Goal: Task Accomplishment & Management: Manage account settings

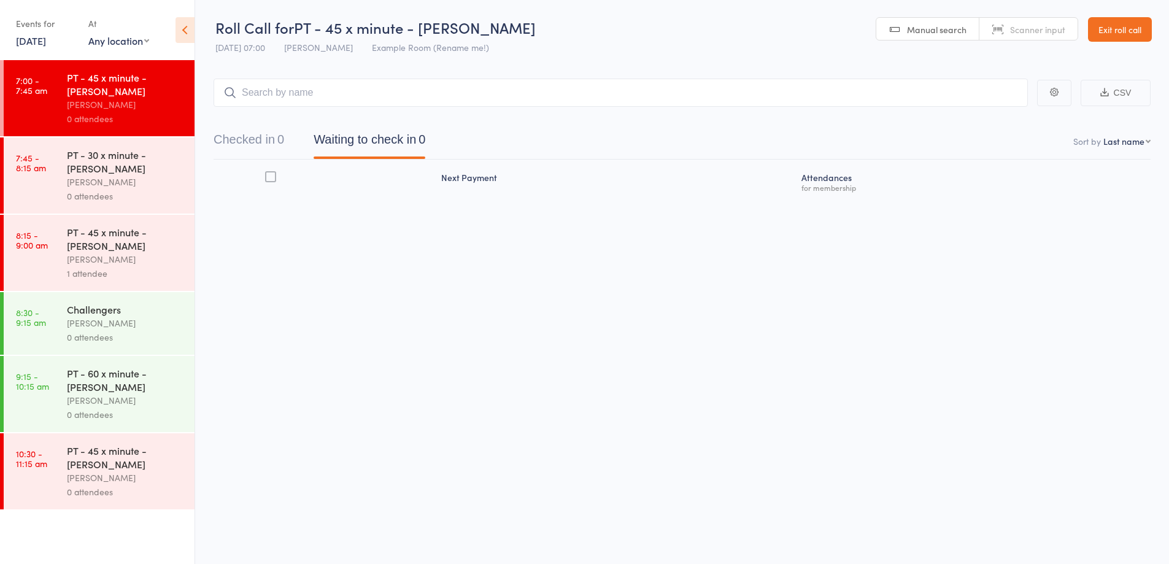
click at [333, 91] on input "search" at bounding box center [621, 93] width 815 height 28
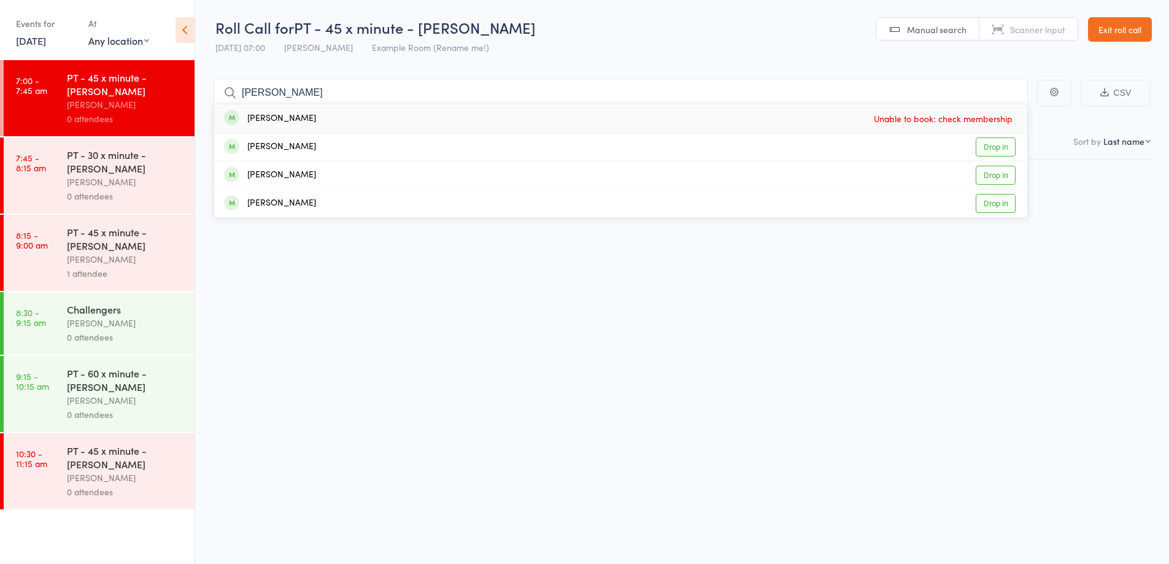
type input "josh"
click at [1117, 32] on link "Exit roll call" at bounding box center [1120, 29] width 64 height 25
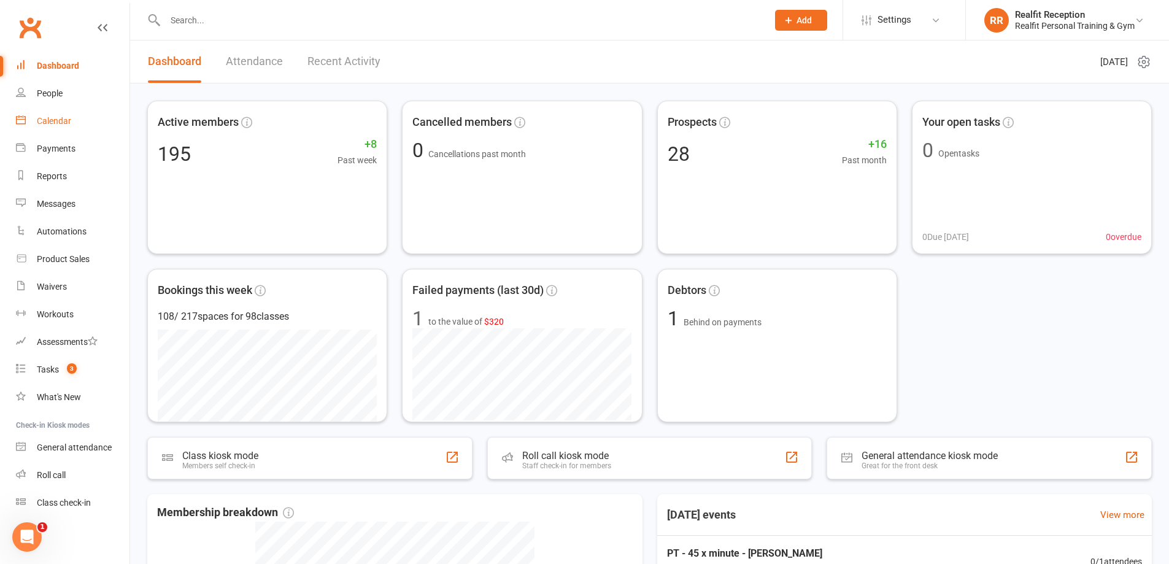
click at [58, 126] on link "Calendar" at bounding box center [73, 121] width 114 height 28
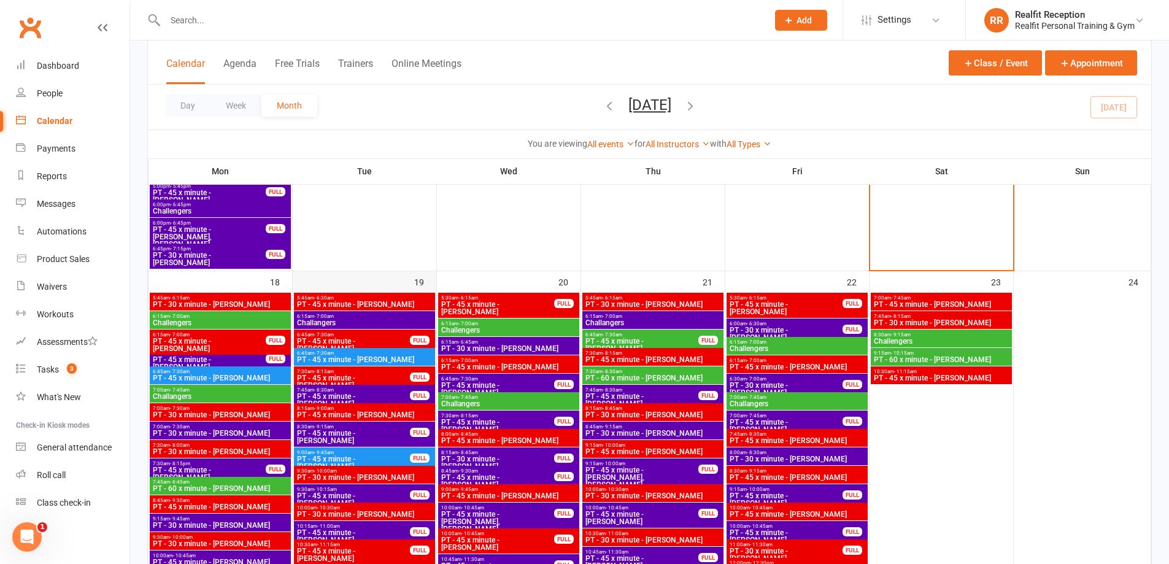
scroll to position [1412, 0]
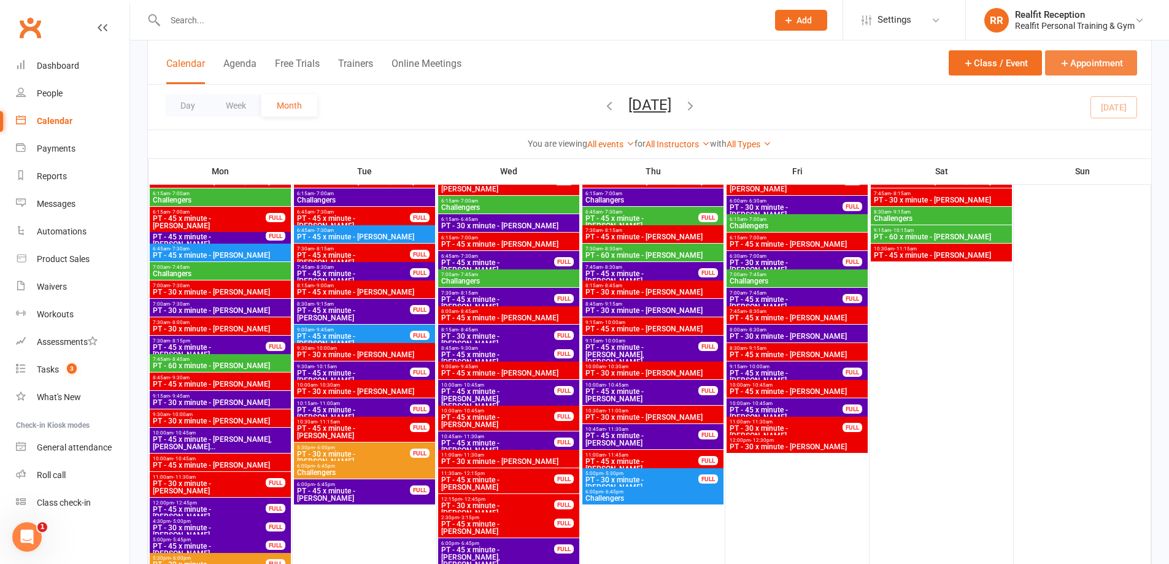
click at [1075, 61] on button "Appointment" at bounding box center [1091, 62] width 92 height 25
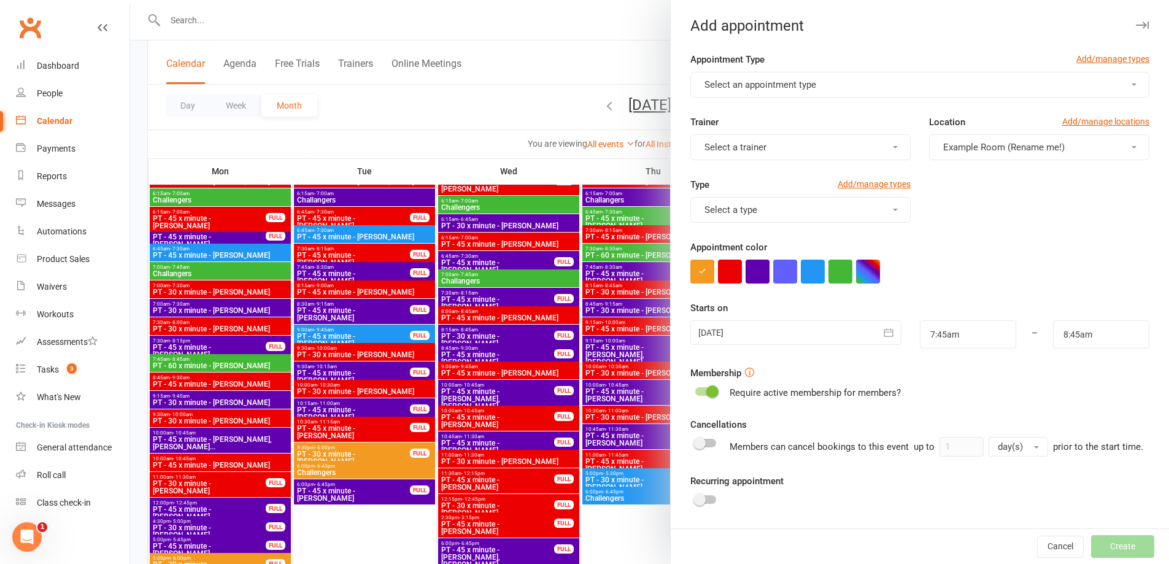
click at [779, 90] on button "Select an appointment type" at bounding box center [920, 85] width 459 height 26
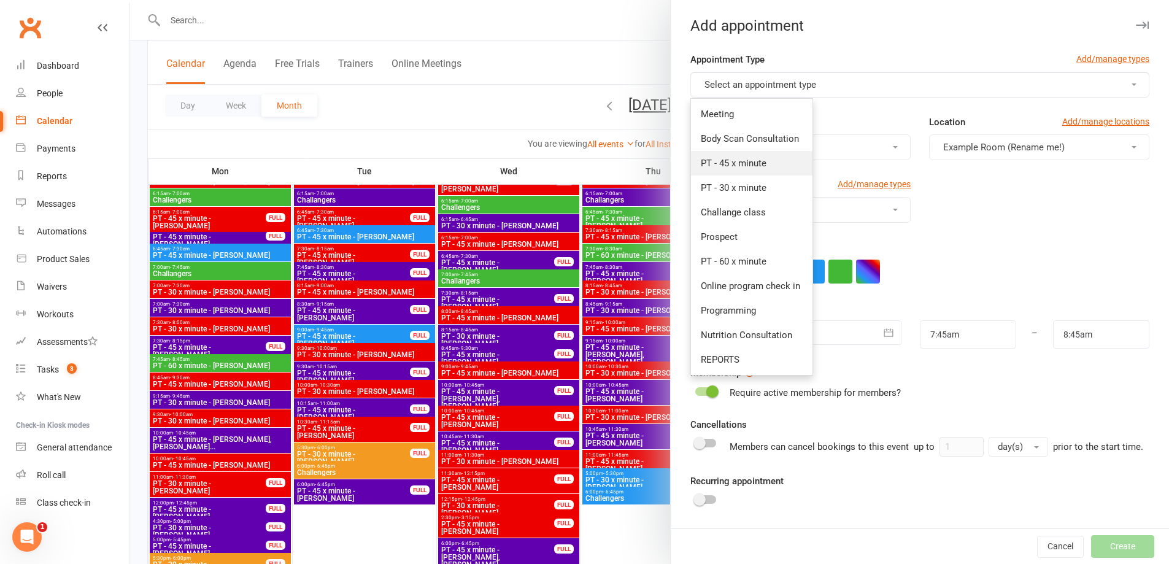
click at [745, 166] on span "PT - 45 x minute" at bounding box center [734, 163] width 66 height 11
type input "8:30am"
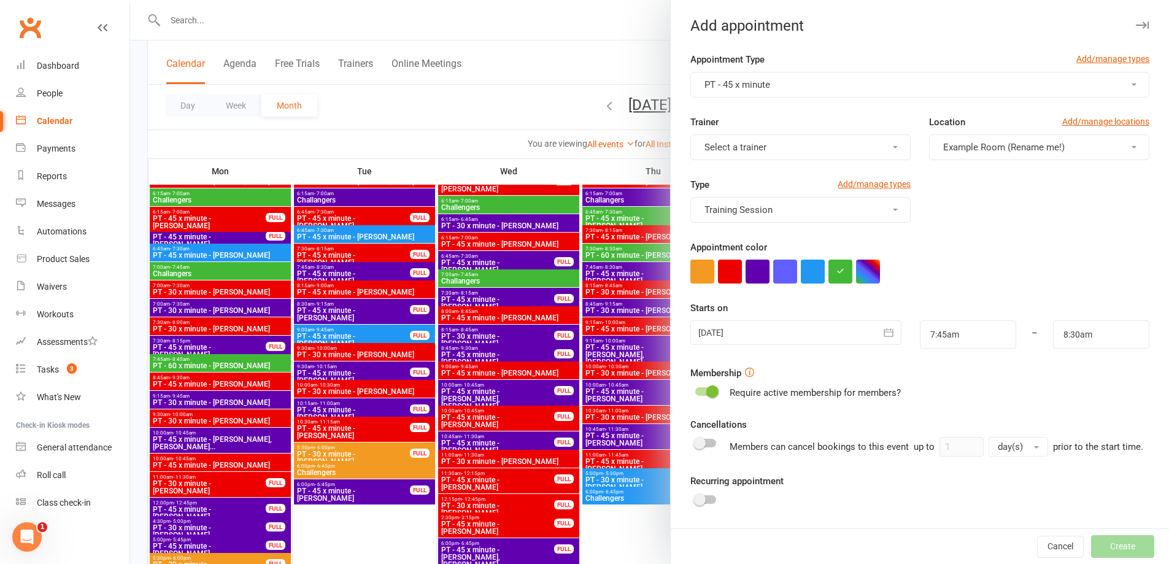
click at [744, 149] on span "Select a trainer" at bounding box center [736, 147] width 62 height 11
click at [733, 272] on span "David Smethurst" at bounding box center [736, 274] width 71 height 11
click at [731, 271] on button "button" at bounding box center [730, 272] width 24 height 24
click at [885, 335] on button "button" at bounding box center [889, 332] width 25 height 25
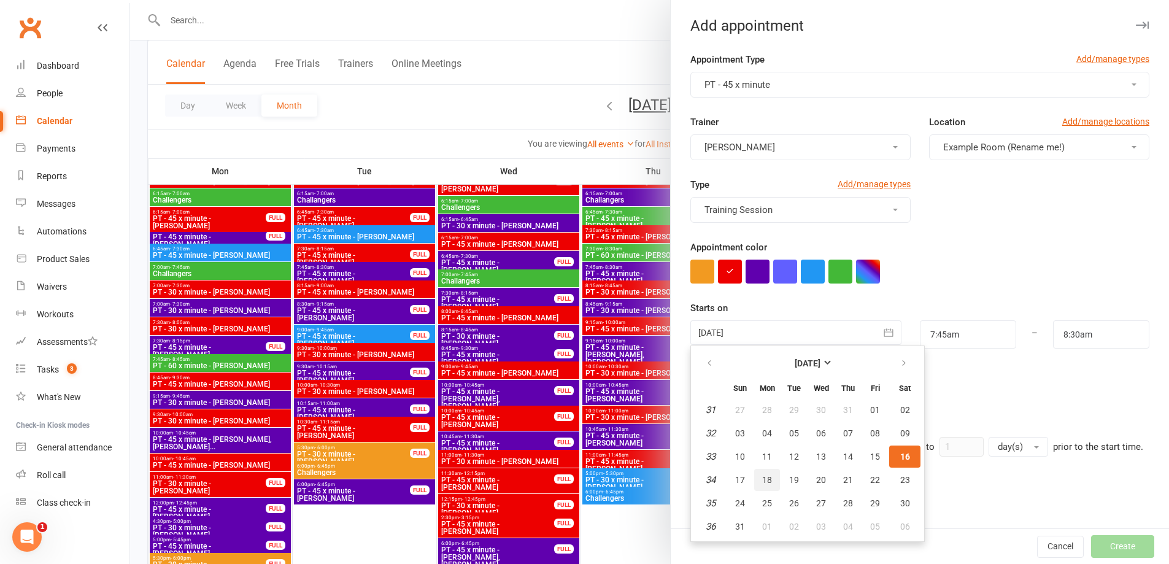
click at [762, 480] on span "18" at bounding box center [767, 480] width 10 height 10
type input "18 Aug 2025"
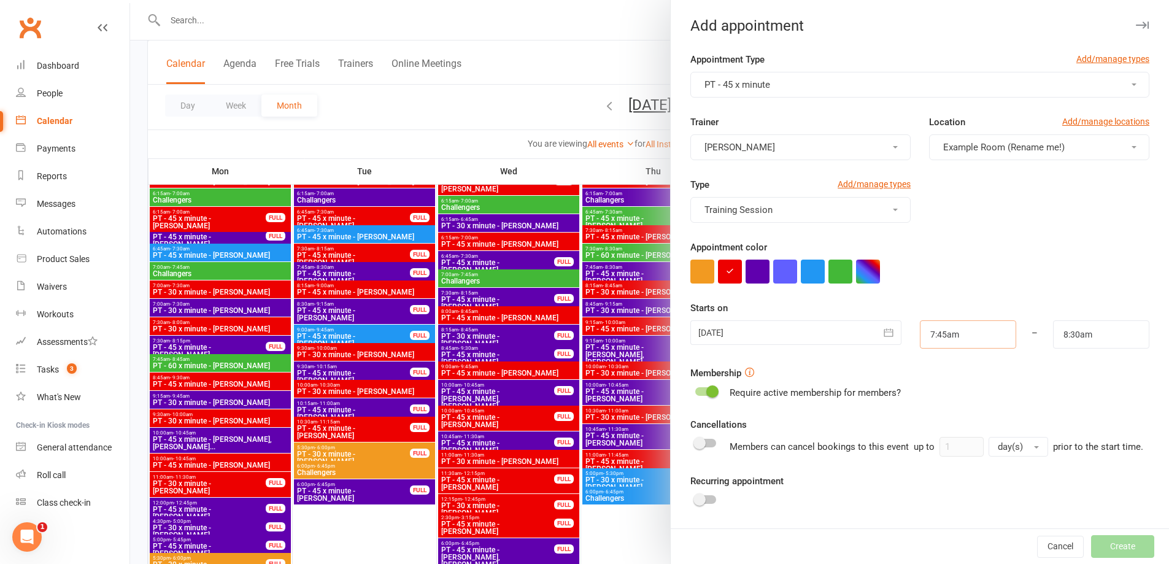
click at [977, 330] on input "7:45am" at bounding box center [968, 334] width 96 height 28
type input "12:00pm"
click at [945, 420] on li "12:00pm" at bounding box center [950, 420] width 59 height 18
click at [1064, 335] on input "8:30am" at bounding box center [1101, 334] width 96 height 28
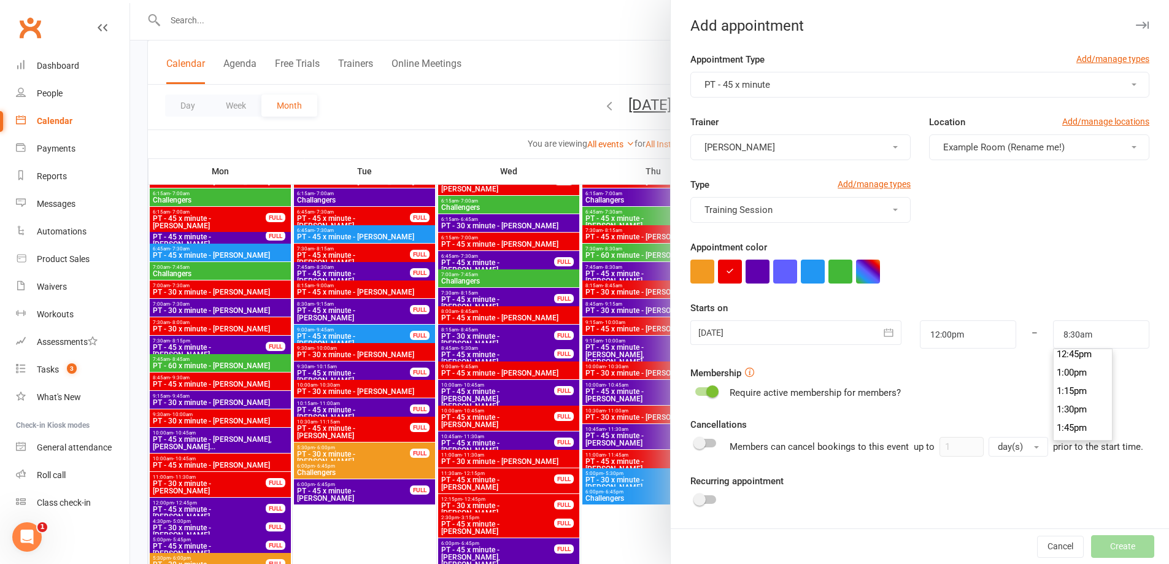
scroll to position [919, 0]
type input "12:45pm"
click at [1073, 376] on li "12:45pm" at bounding box center [1083, 379] width 59 height 18
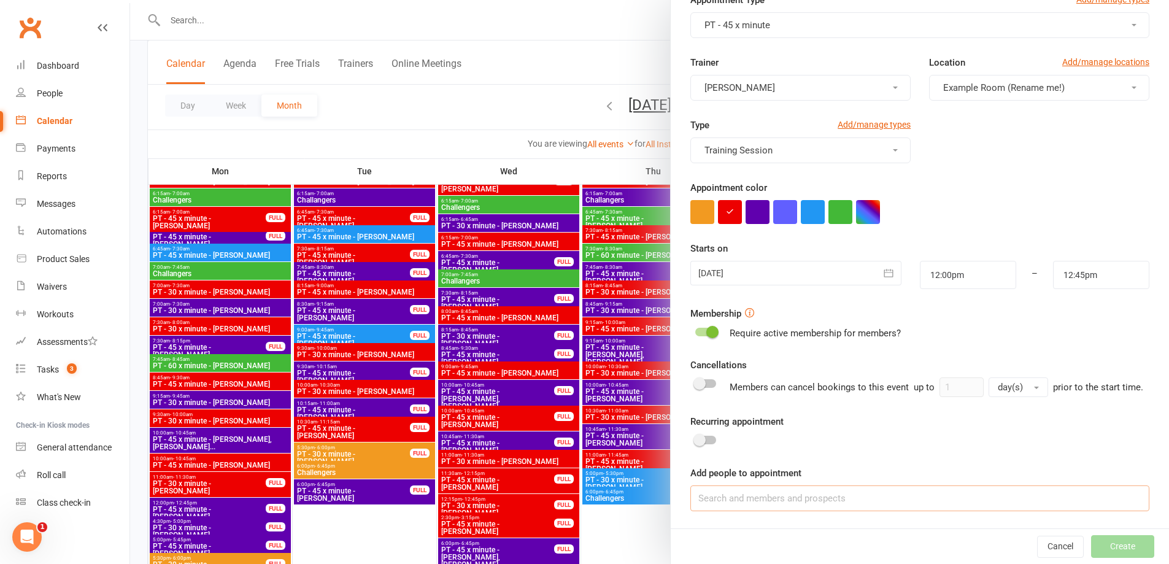
click at [808, 505] on input at bounding box center [920, 499] width 459 height 26
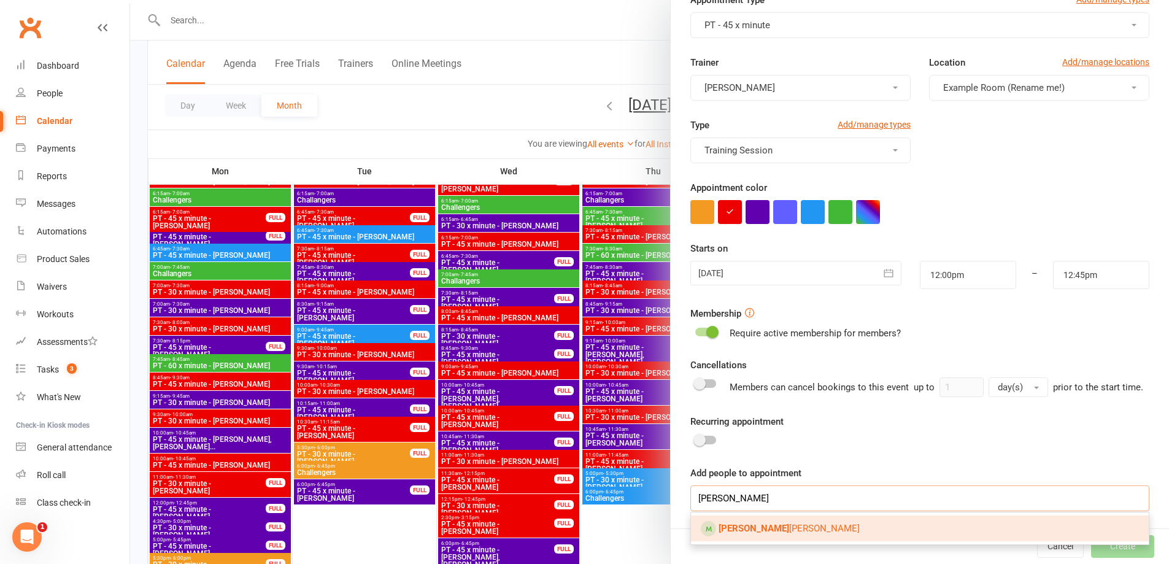
type input "Josh"
click at [803, 525] on link "Josh Bennett" at bounding box center [920, 529] width 458 height 26
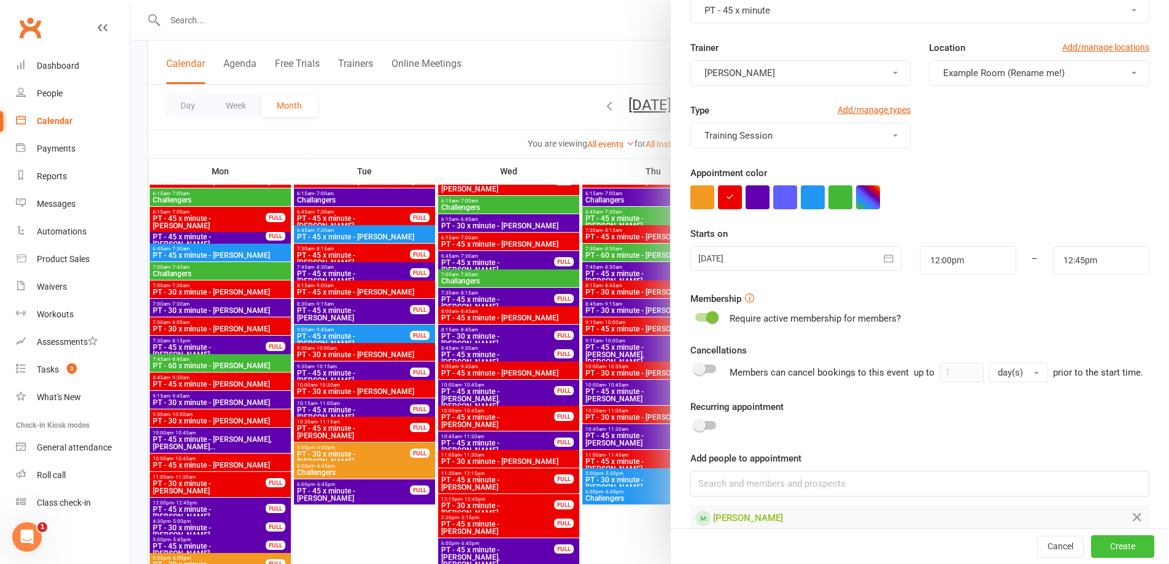
click at [1096, 541] on button "Create" at bounding box center [1122, 547] width 63 height 22
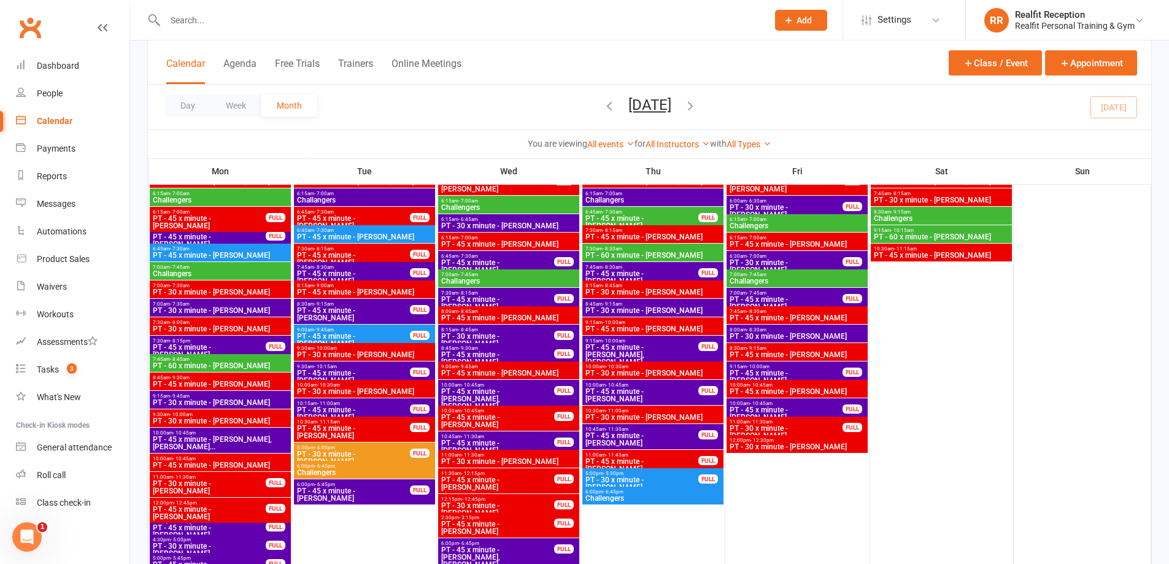
click at [236, 363] on span "PT - 60 x minute - [PERSON_NAME]" at bounding box center [220, 365] width 136 height 7
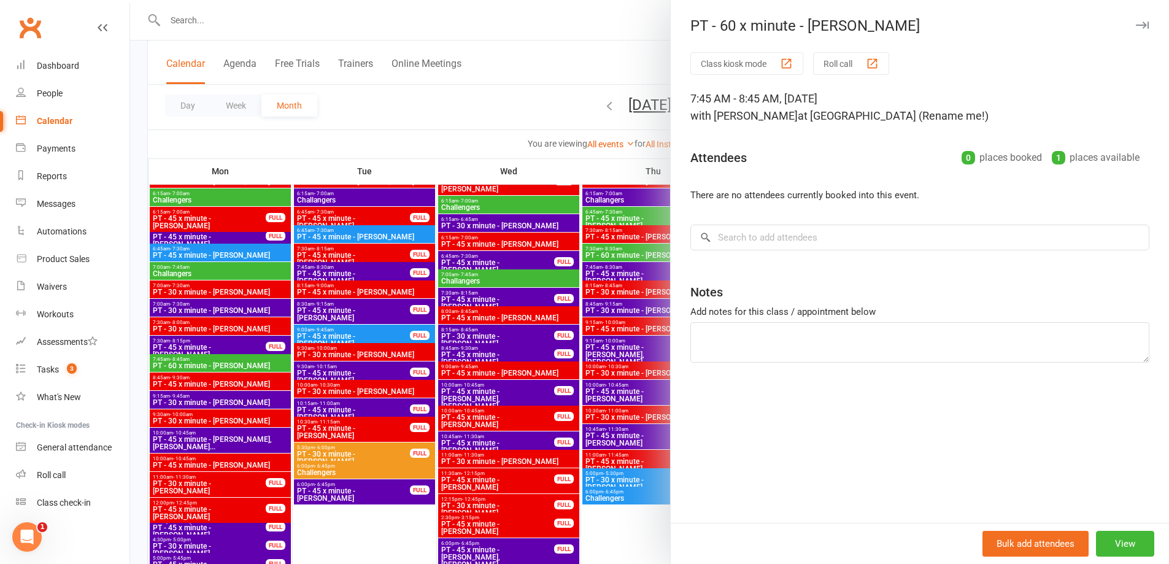
click at [236, 363] on div at bounding box center [649, 282] width 1039 height 564
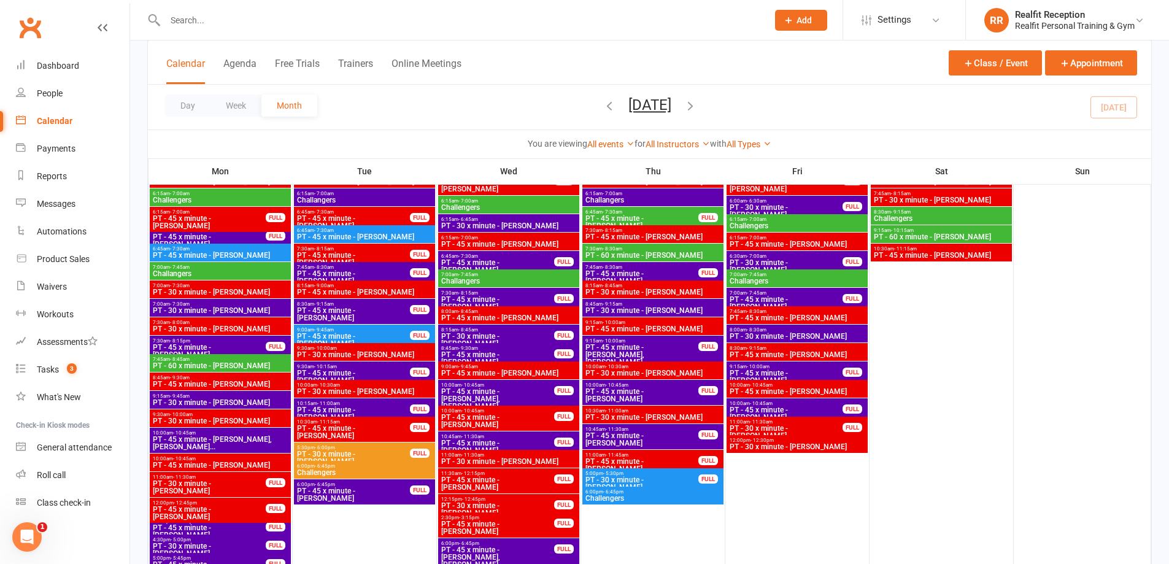
click at [236, 363] on span "PT - 60 x minute - [PERSON_NAME]" at bounding box center [220, 365] width 136 height 7
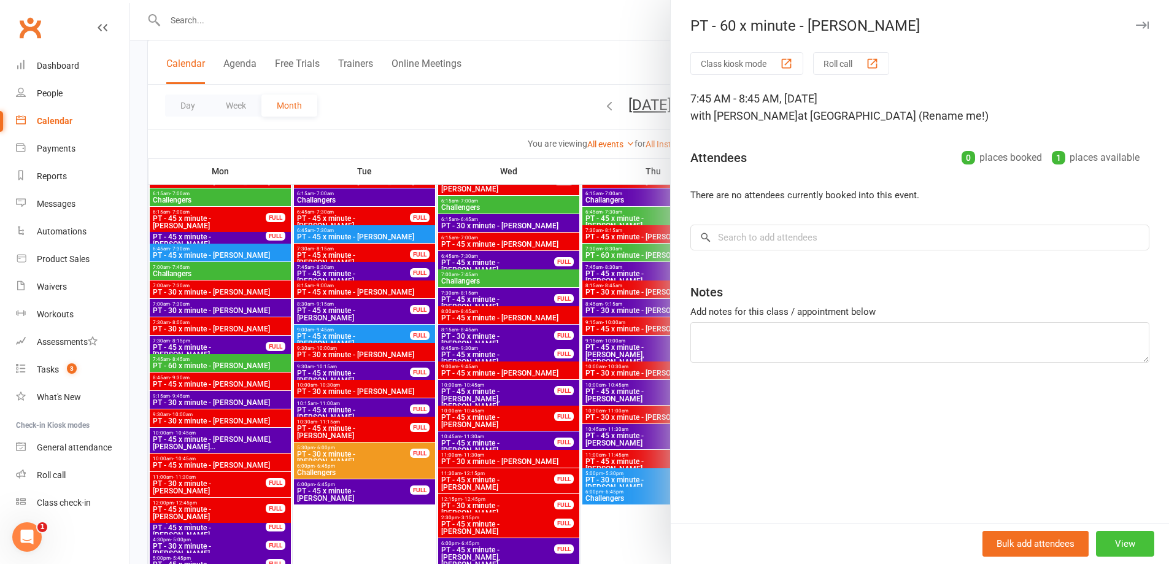
click at [1121, 552] on button "View" at bounding box center [1125, 544] width 58 height 26
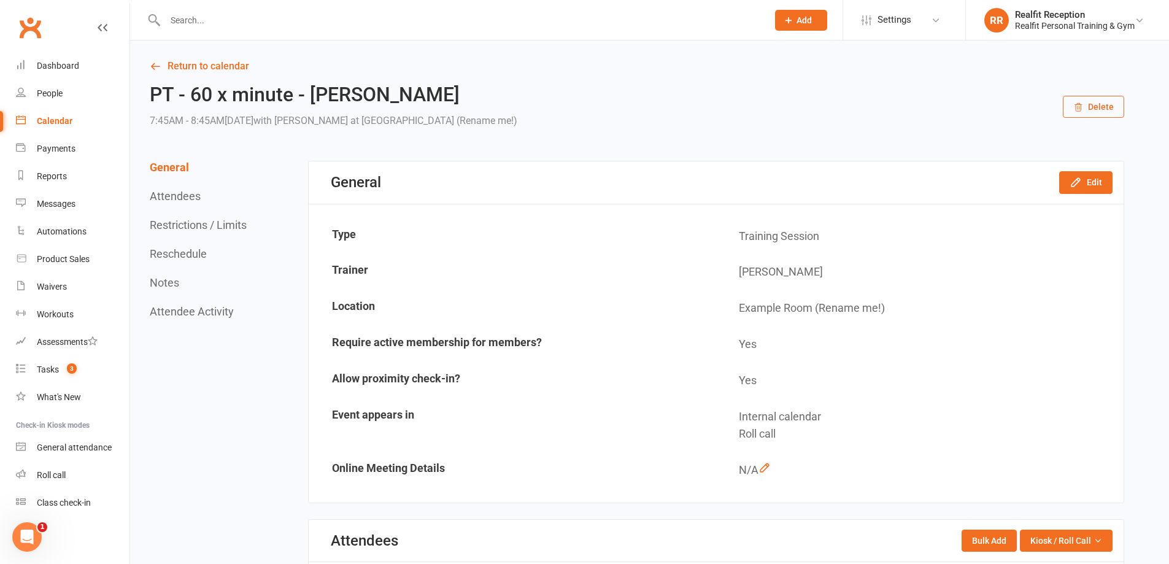
click at [1104, 103] on button "Delete" at bounding box center [1093, 107] width 61 height 22
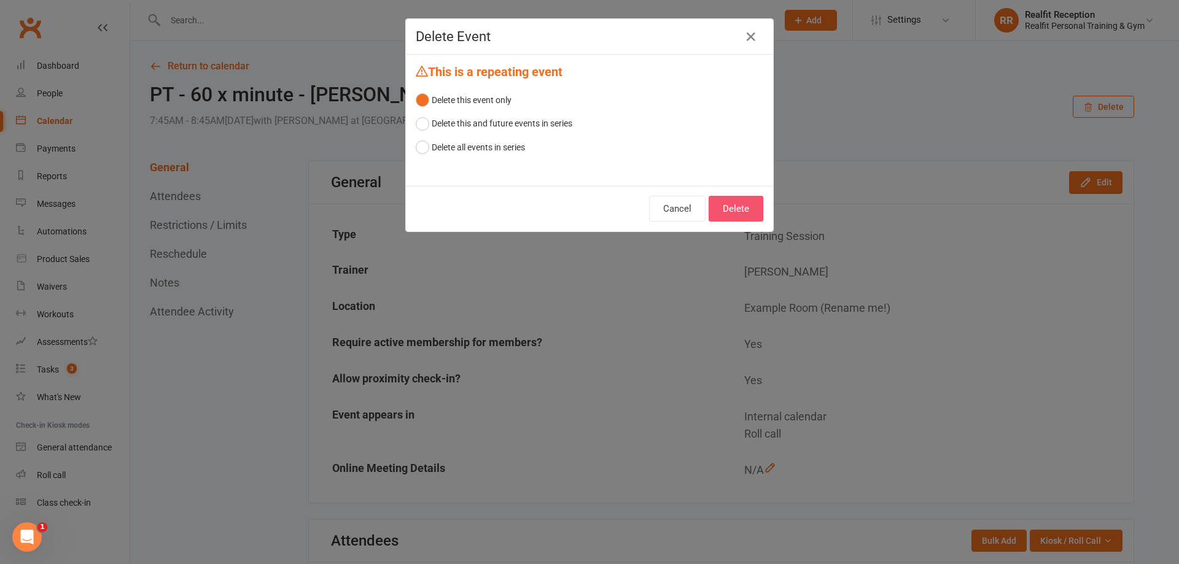
click at [735, 197] on button "Delete" at bounding box center [735, 209] width 55 height 26
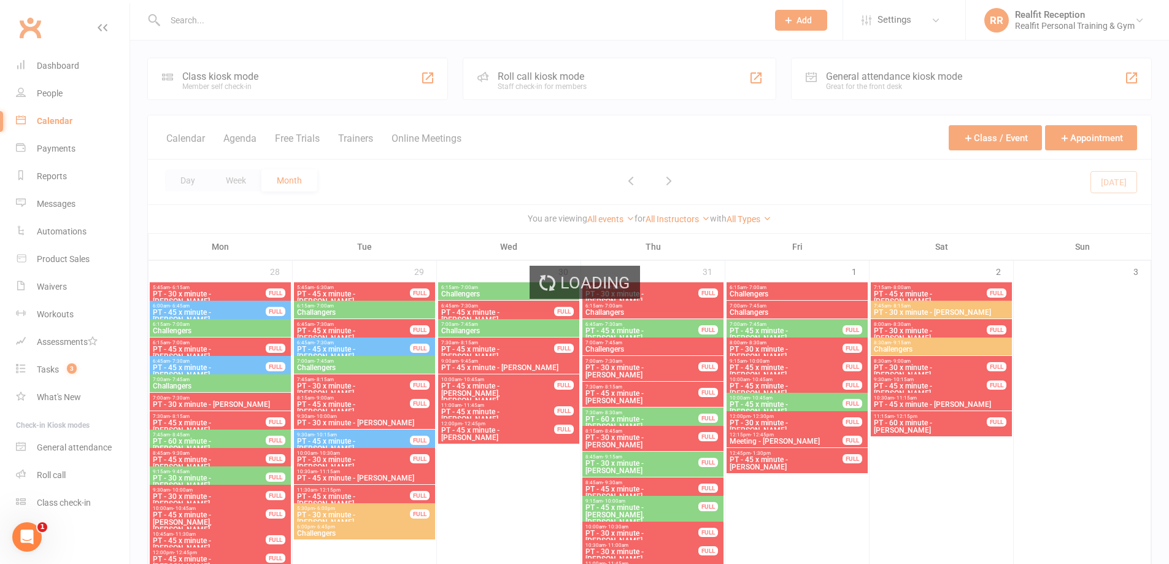
click at [55, 66] on div "Loading" at bounding box center [584, 282] width 1169 height 564
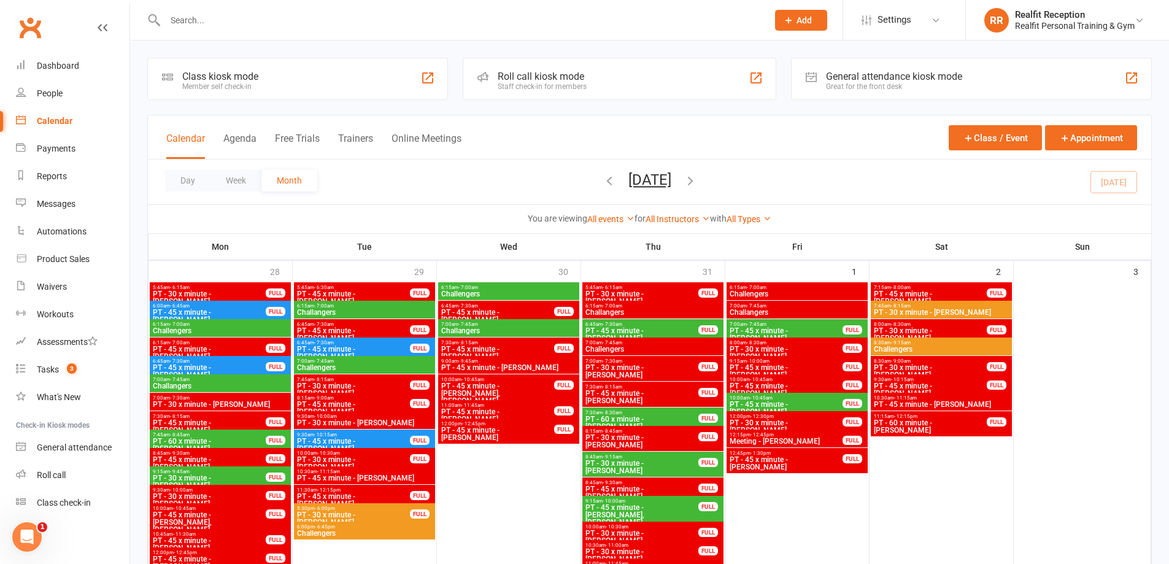
drag, startPoint x: 218, startPoint y: 24, endPoint x: 219, endPoint y: 14, distance: 9.9
click at [219, 18] on input "text" at bounding box center [460, 20] width 598 height 17
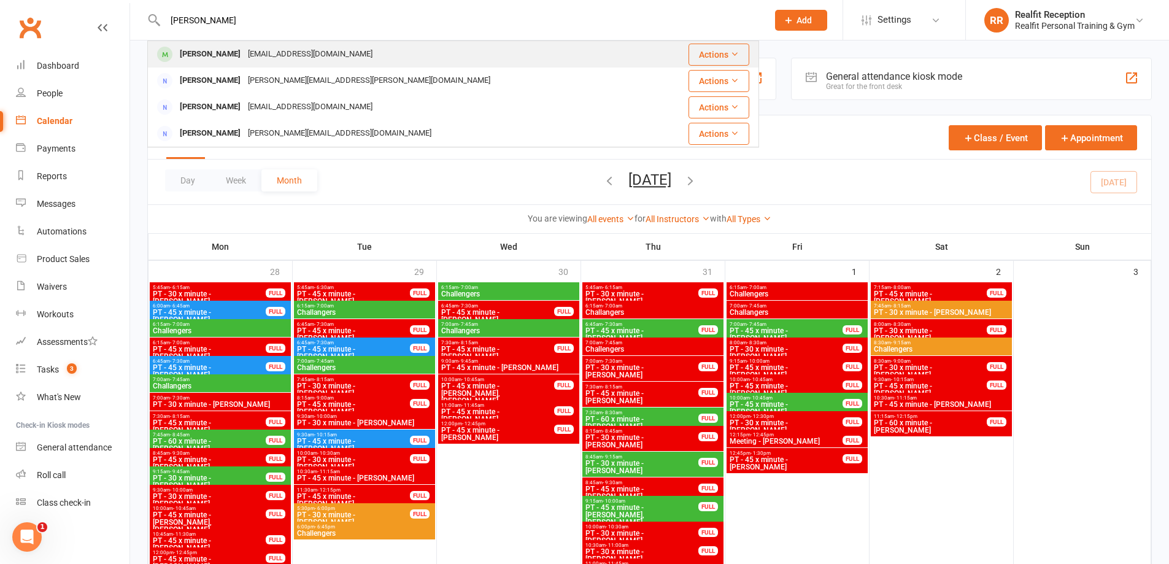
type input "josh"
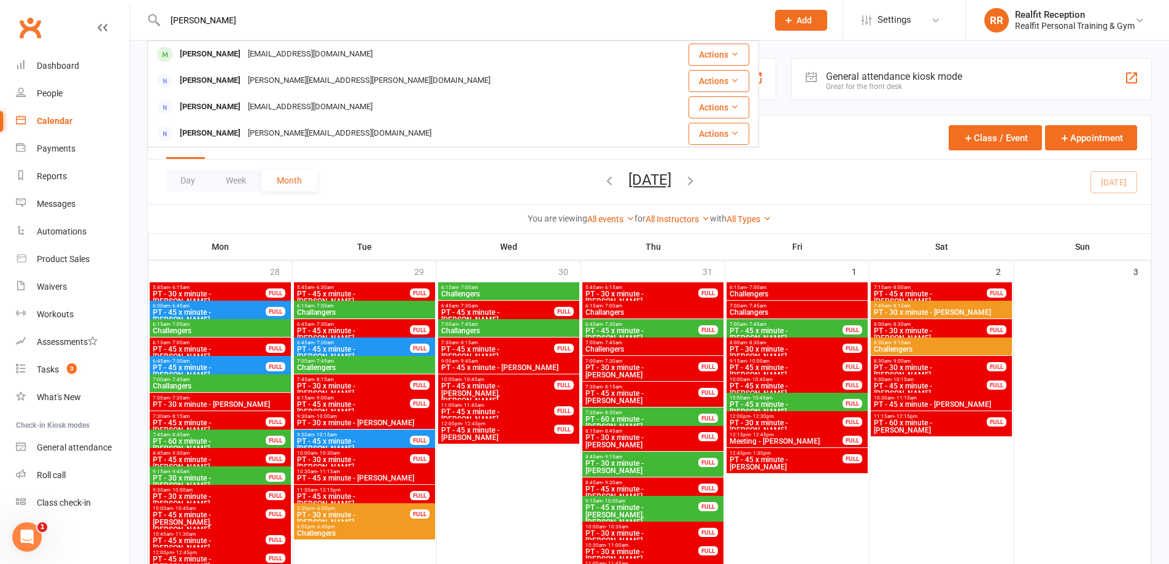
click at [225, 44] on div "Josh Bennett bennettja89@gmail.com" at bounding box center [403, 54] width 508 height 25
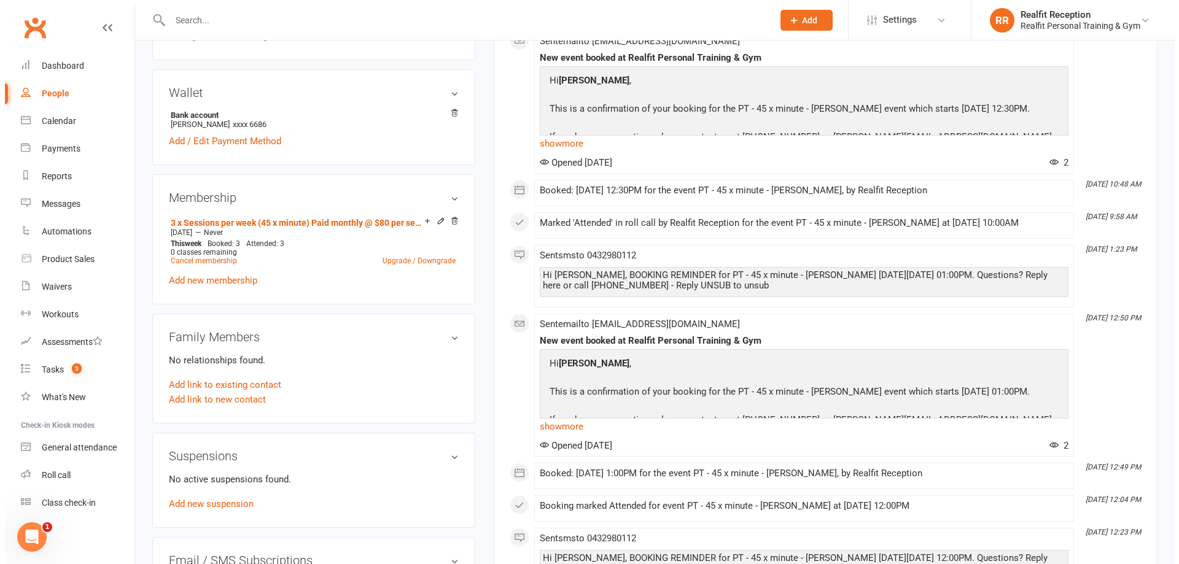
scroll to position [430, 0]
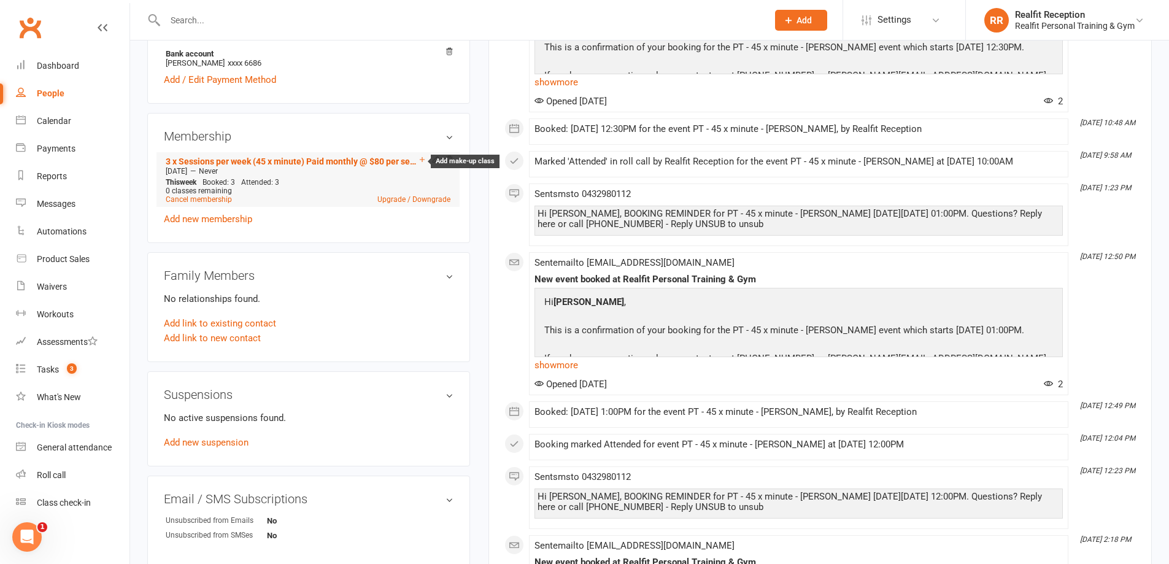
click at [422, 160] on icon at bounding box center [422, 159] width 5 height 5
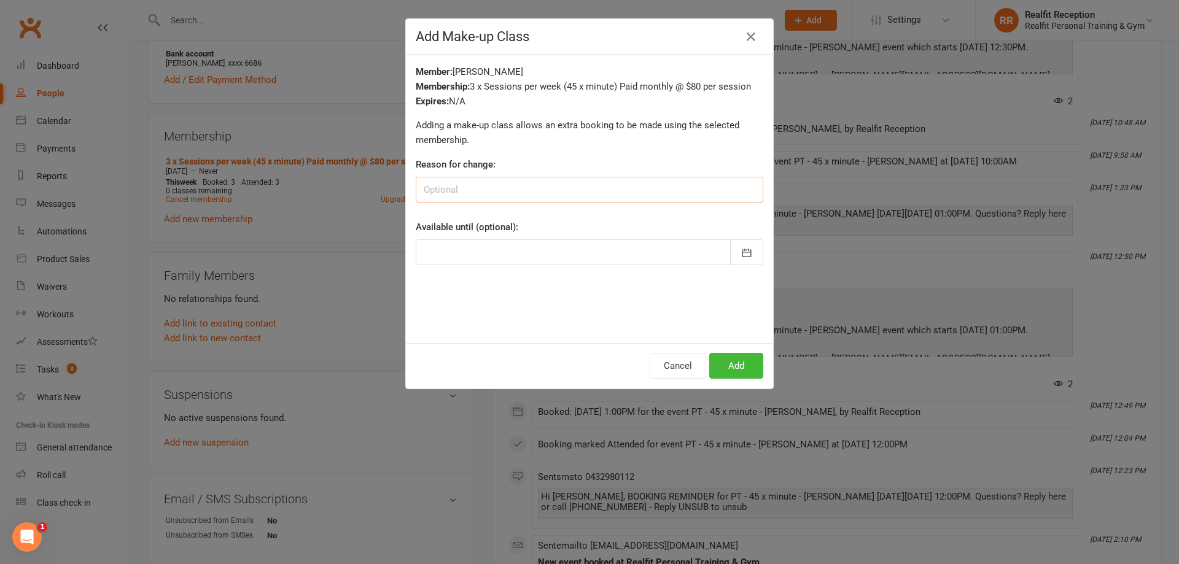
click at [514, 195] on input at bounding box center [589, 190] width 347 height 26
click at [742, 252] on icon "button" at bounding box center [746, 253] width 9 height 8
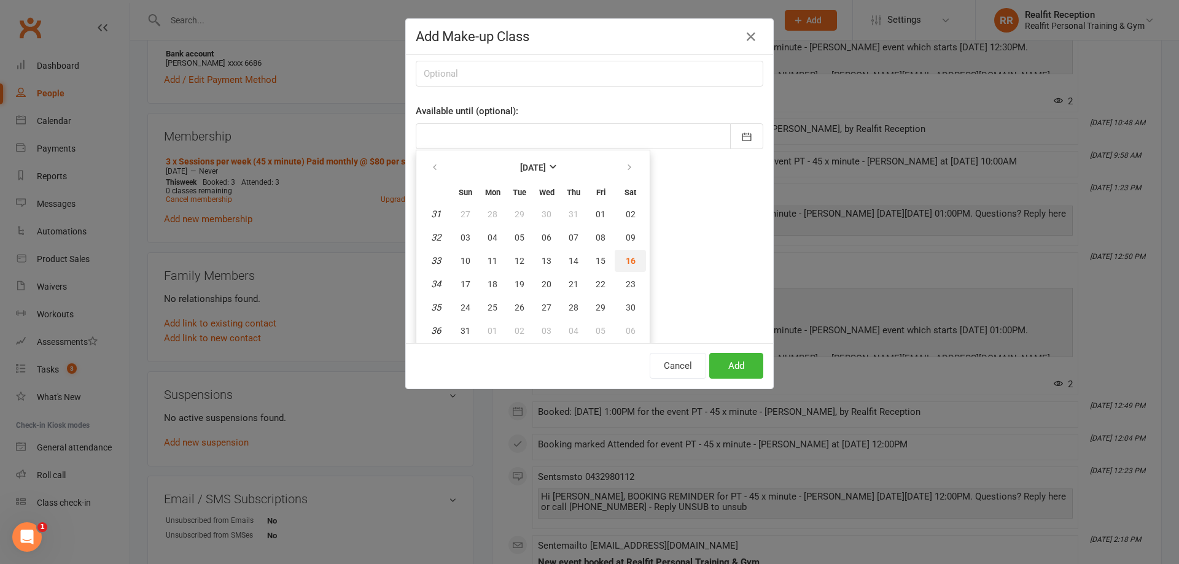
drag, startPoint x: 623, startPoint y: 263, endPoint x: 681, endPoint y: 313, distance: 76.6
click at [625, 263] on span "16" at bounding box center [630, 261] width 10 height 10
type input "16 Aug 2025"
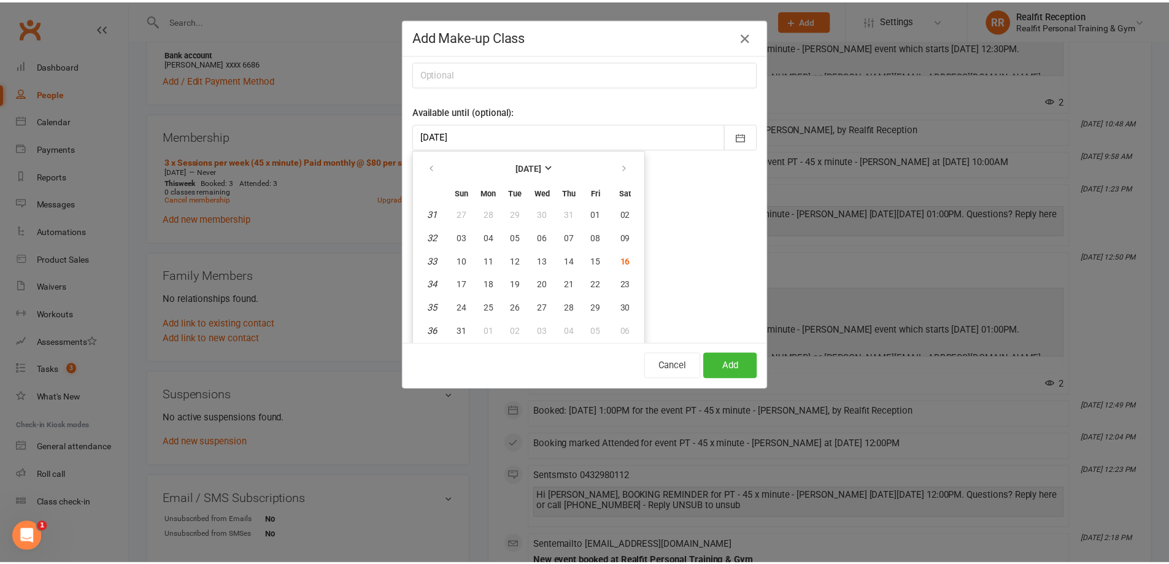
scroll to position [0, 0]
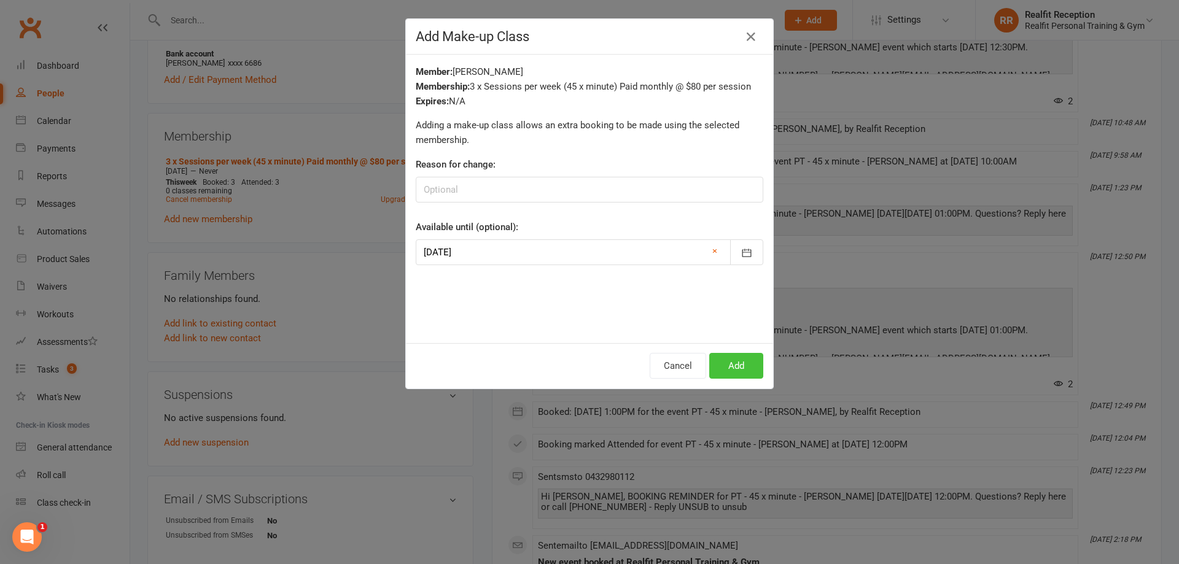
click at [719, 358] on button "Add" at bounding box center [736, 366] width 54 height 26
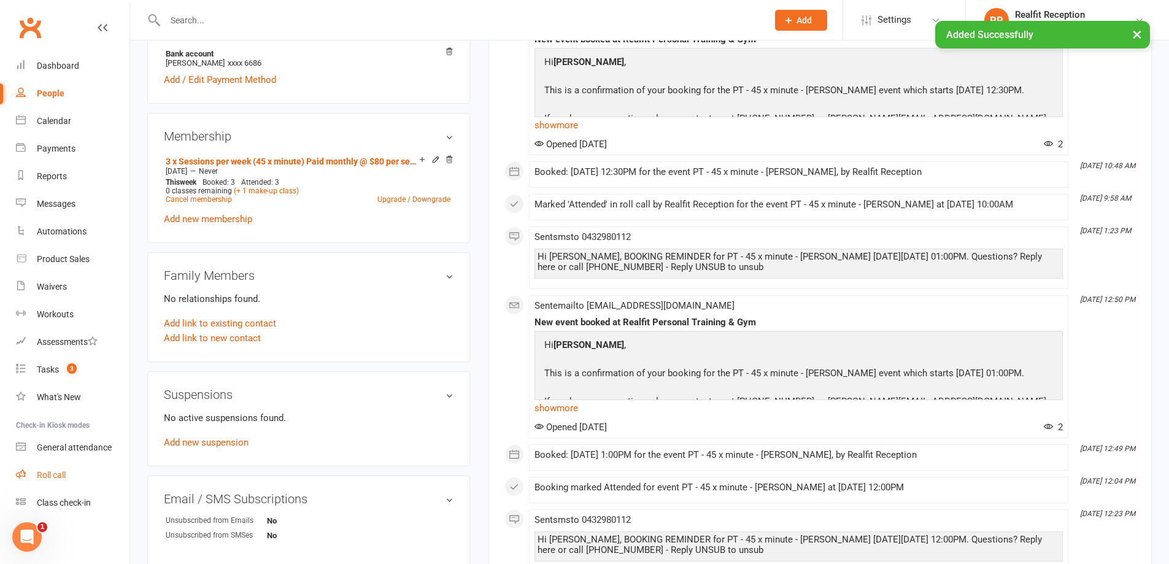
click at [48, 469] on link "Roll call" at bounding box center [73, 476] width 114 height 28
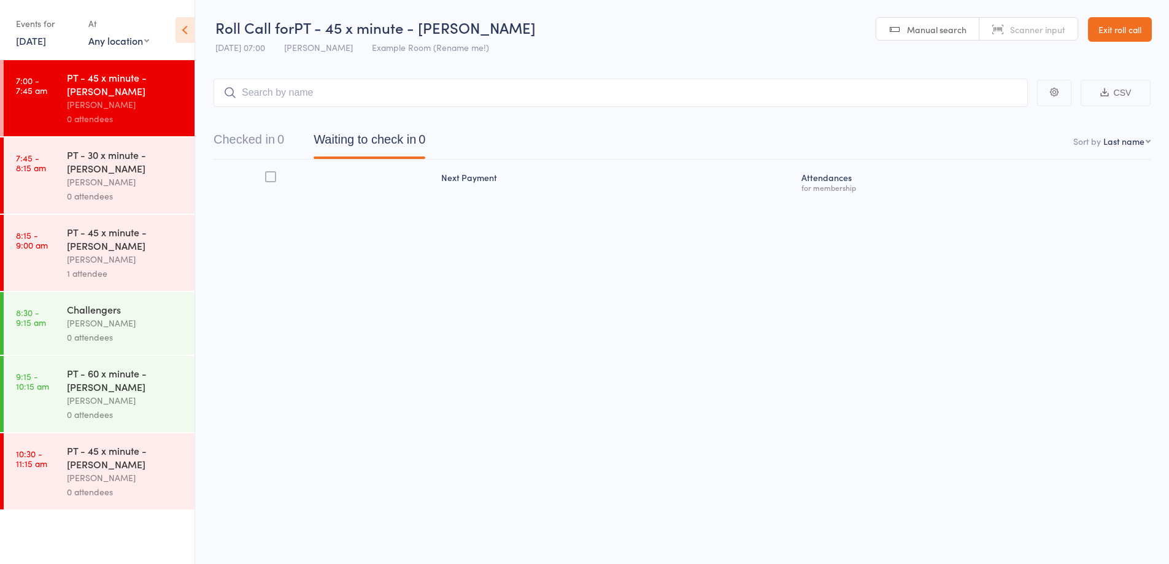
click at [319, 98] on input "search" at bounding box center [621, 93] width 815 height 28
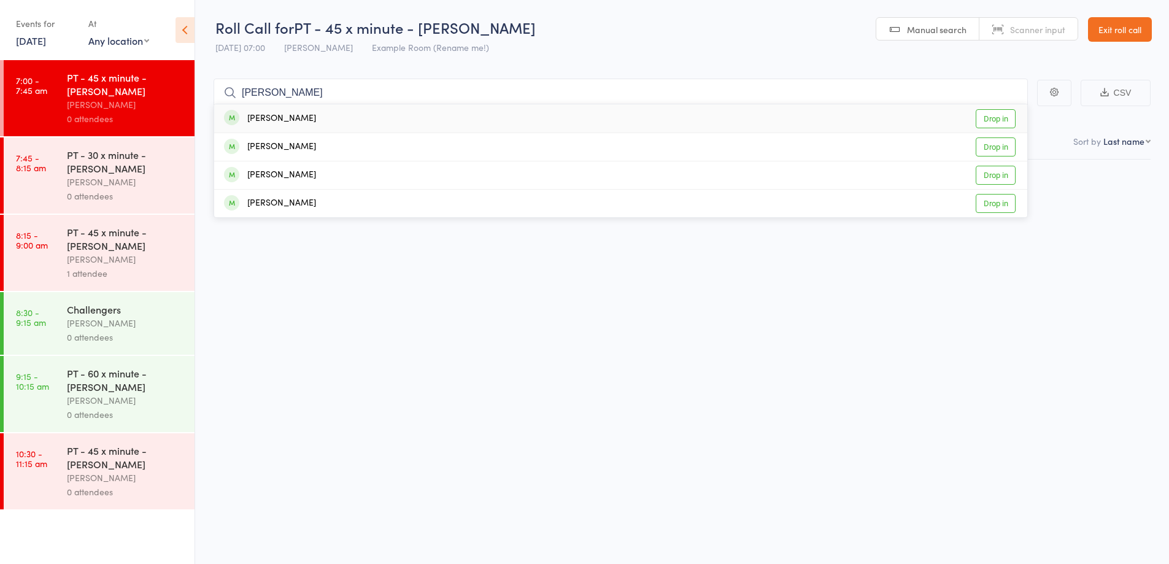
type input "josh"
click at [312, 122] on div "Josh Bennett Drop in" at bounding box center [620, 118] width 813 height 28
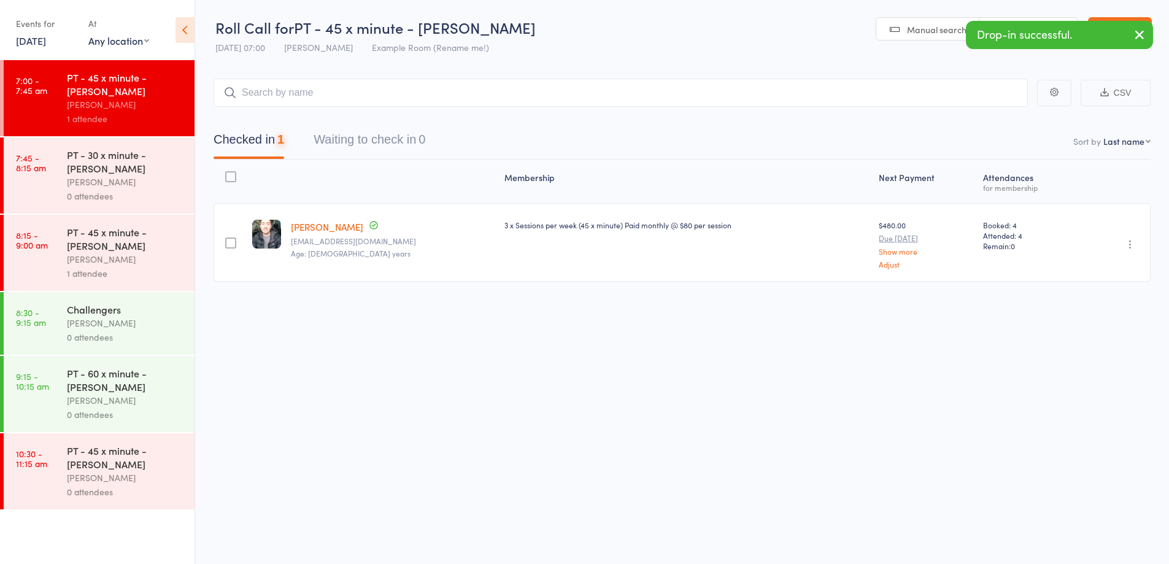
click at [97, 181] on div "[PERSON_NAME]" at bounding box center [125, 182] width 117 height 14
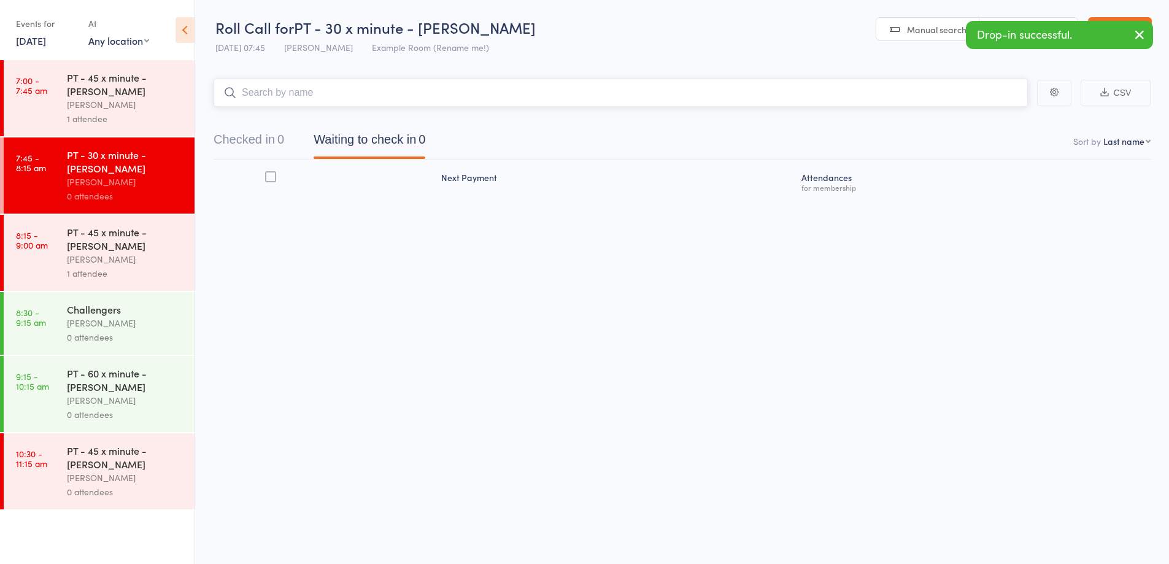
click at [298, 98] on input "search" at bounding box center [621, 93] width 815 height 28
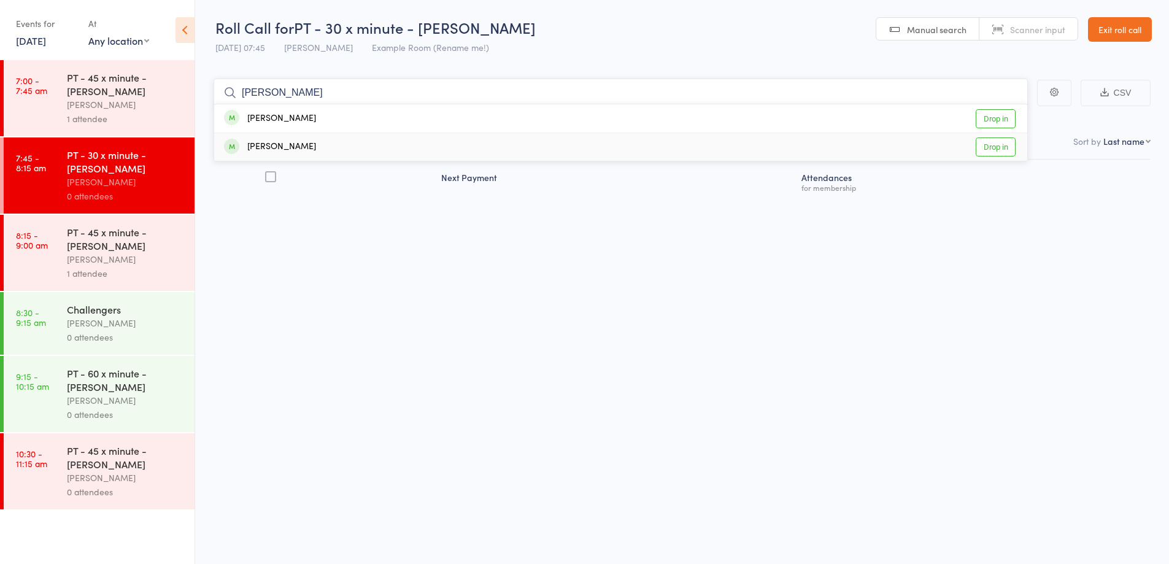
type input "tony"
click at [324, 139] on div "Tony O'Reilly Drop in" at bounding box center [620, 147] width 813 height 28
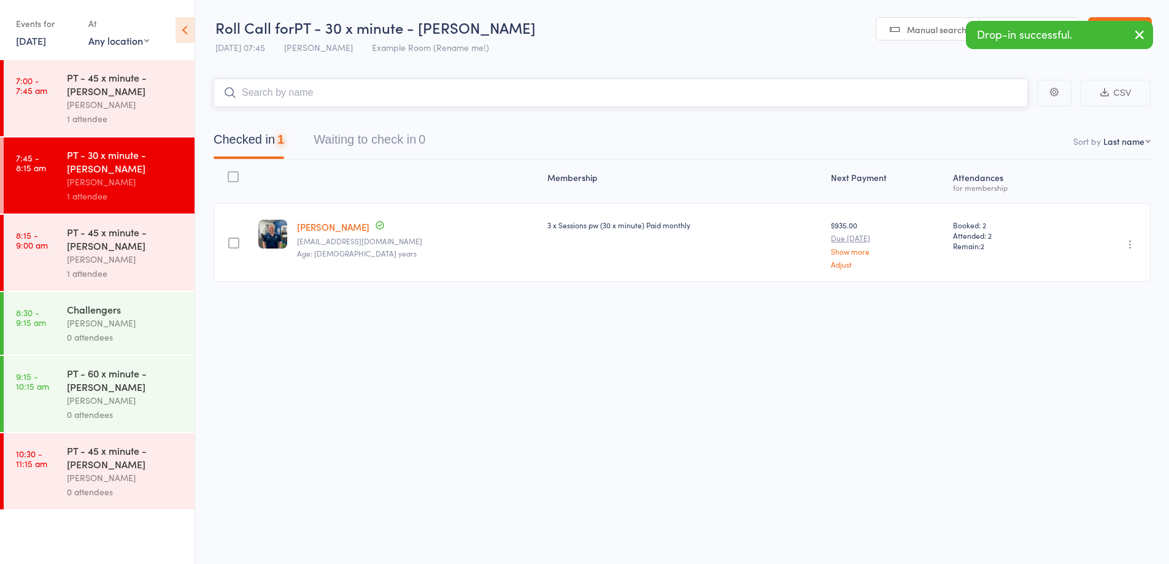
click at [312, 87] on input "search" at bounding box center [621, 93] width 815 height 28
type input "anu"
click at [281, 119] on div "Anu O'Rielly" at bounding box center [270, 119] width 92 height 14
click at [334, 226] on link "Tony O'Reilly" at bounding box center [333, 226] width 72 height 13
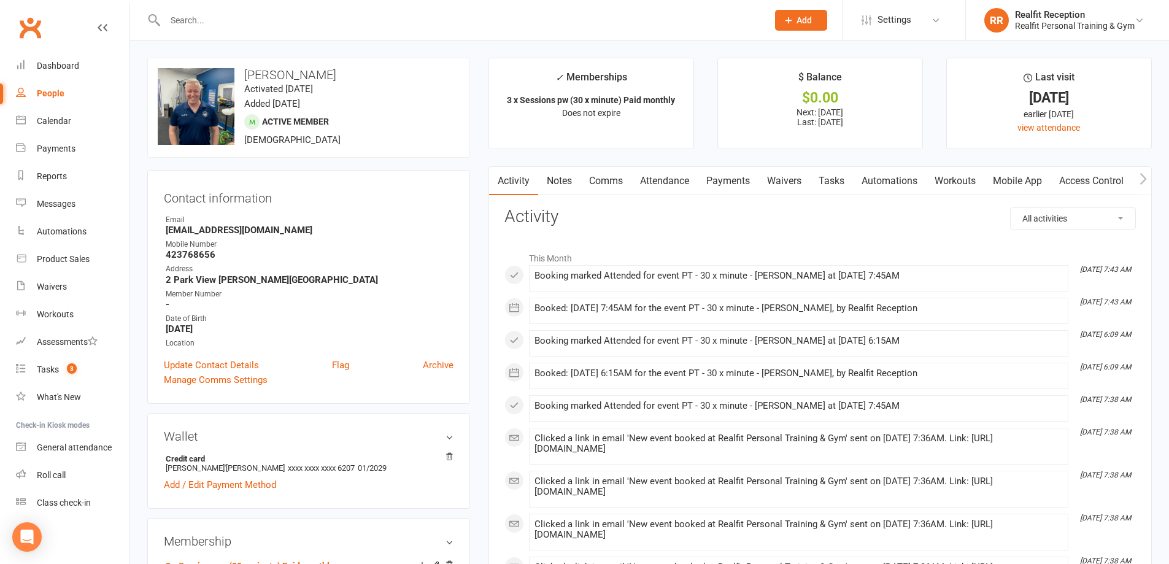
click at [724, 182] on link "Payments" at bounding box center [728, 181] width 61 height 28
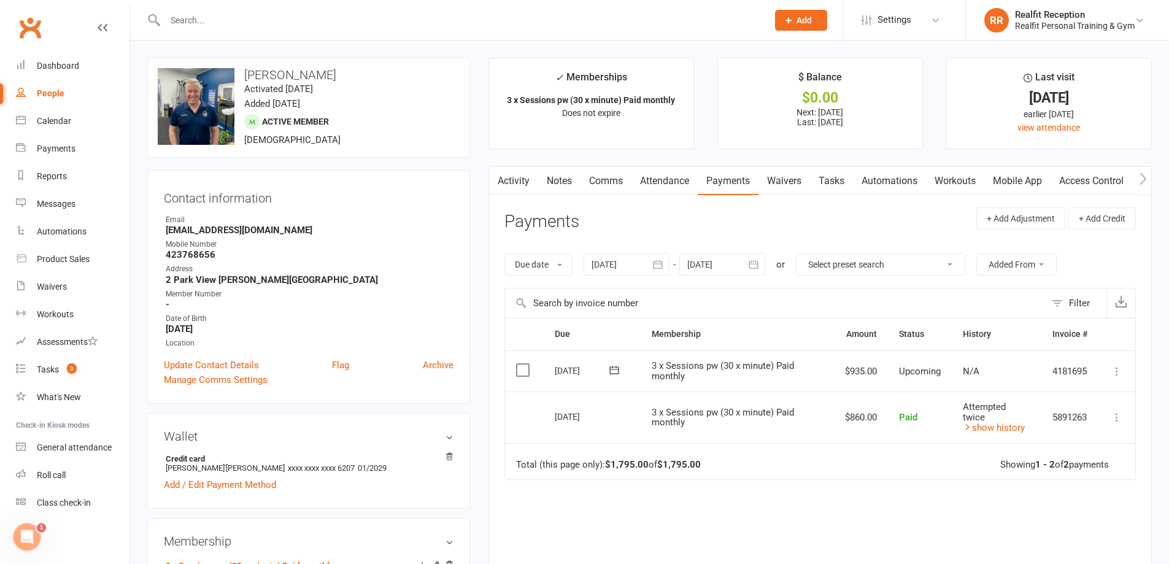
click at [1115, 372] on icon at bounding box center [1117, 371] width 12 height 12
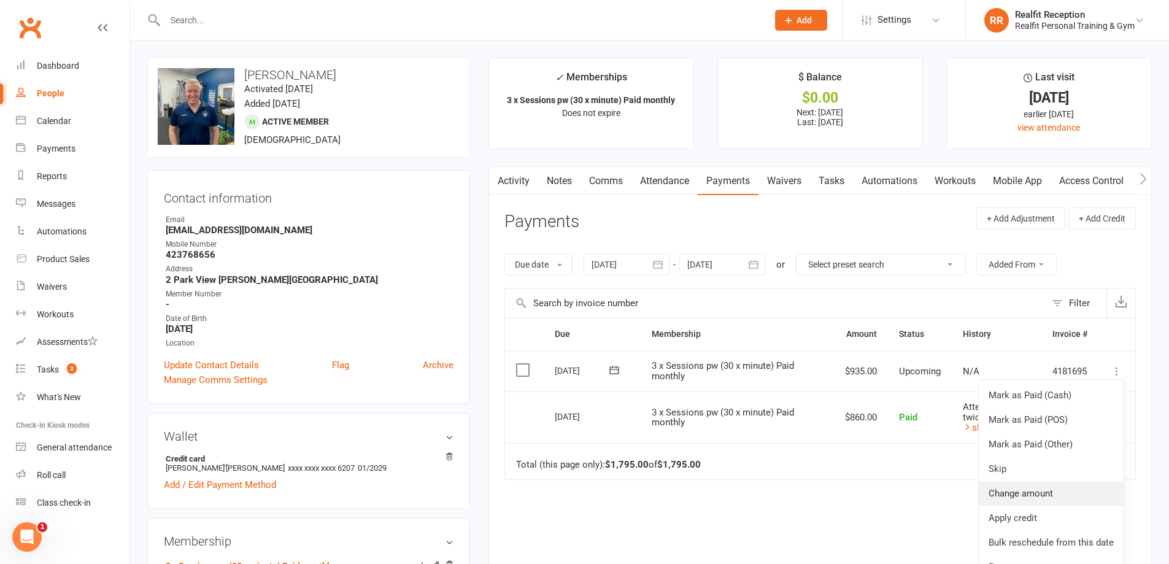
click at [1091, 482] on link "Change amount" at bounding box center [1051, 493] width 145 height 25
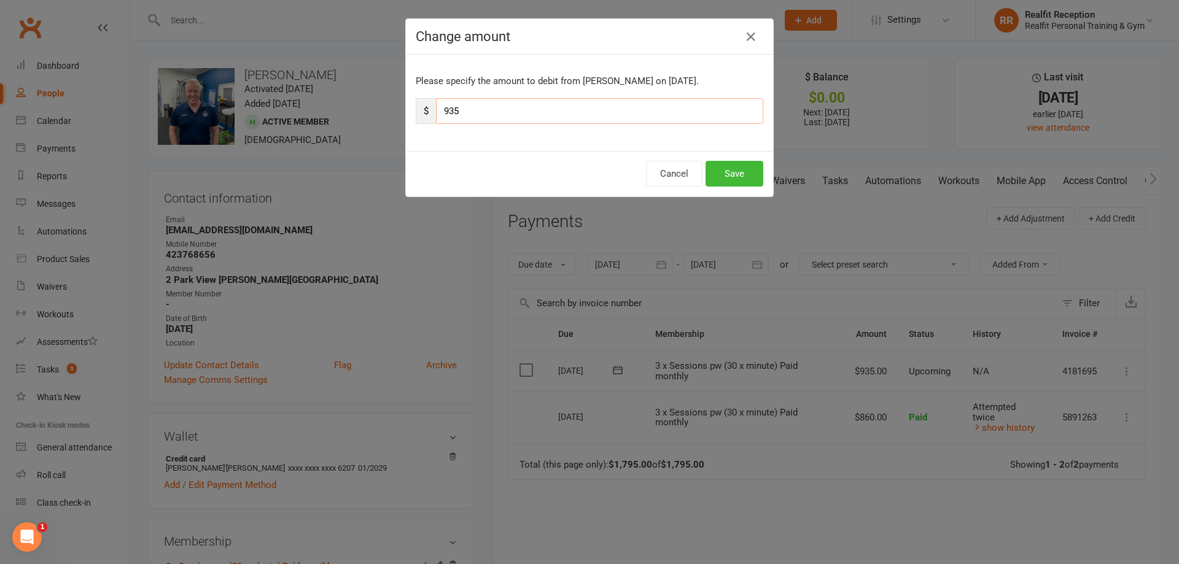
click at [511, 108] on input "935" at bounding box center [599, 111] width 327 height 26
type input "9"
type input "865"
click at [729, 175] on button "Save" at bounding box center [734, 174] width 58 height 26
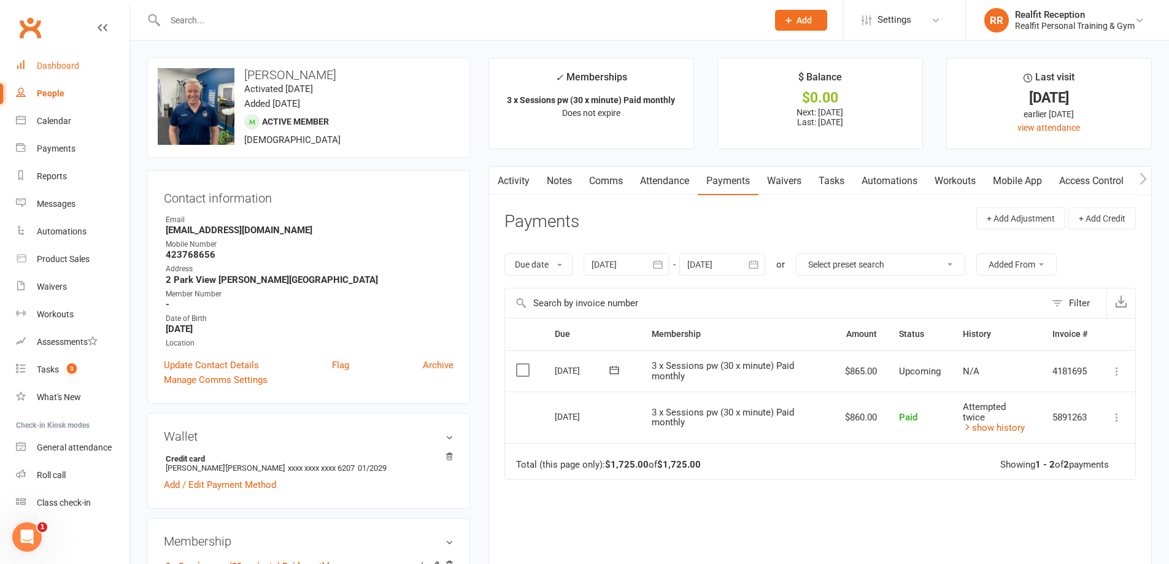
click at [42, 69] on div "Dashboard" at bounding box center [58, 66] width 42 height 10
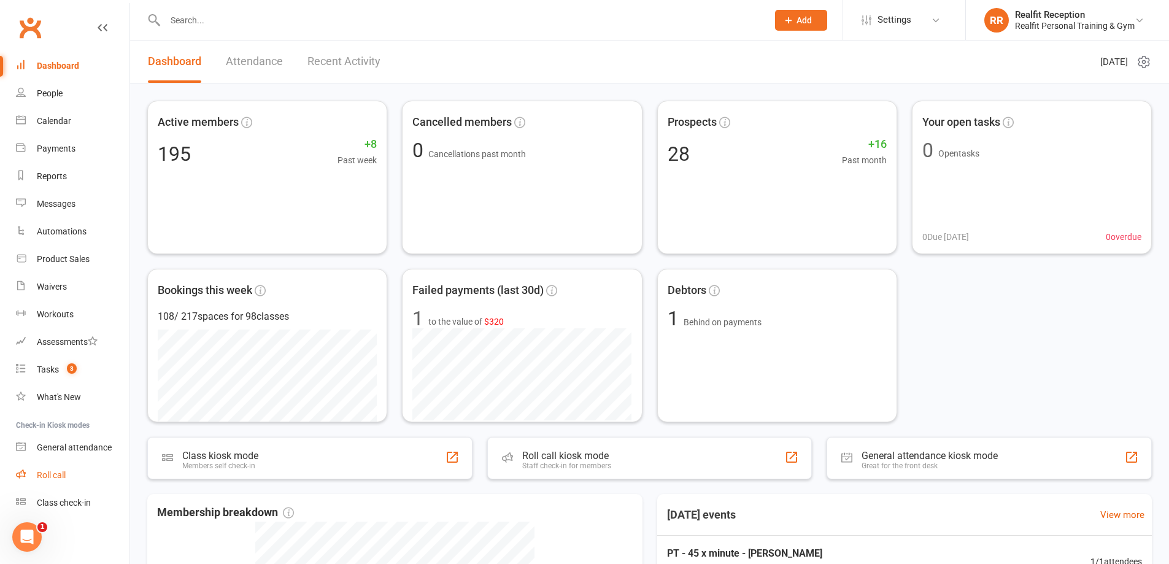
click at [48, 478] on div "Roll call" at bounding box center [51, 475] width 29 height 10
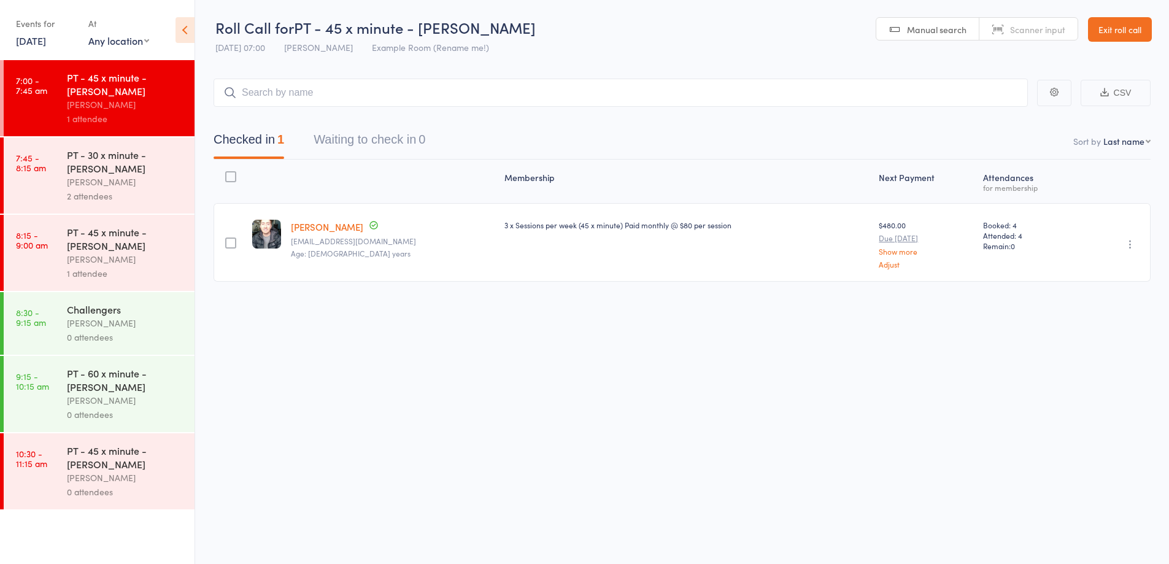
click at [150, 234] on div "PT - 45 x minute - [PERSON_NAME]" at bounding box center [125, 238] width 117 height 27
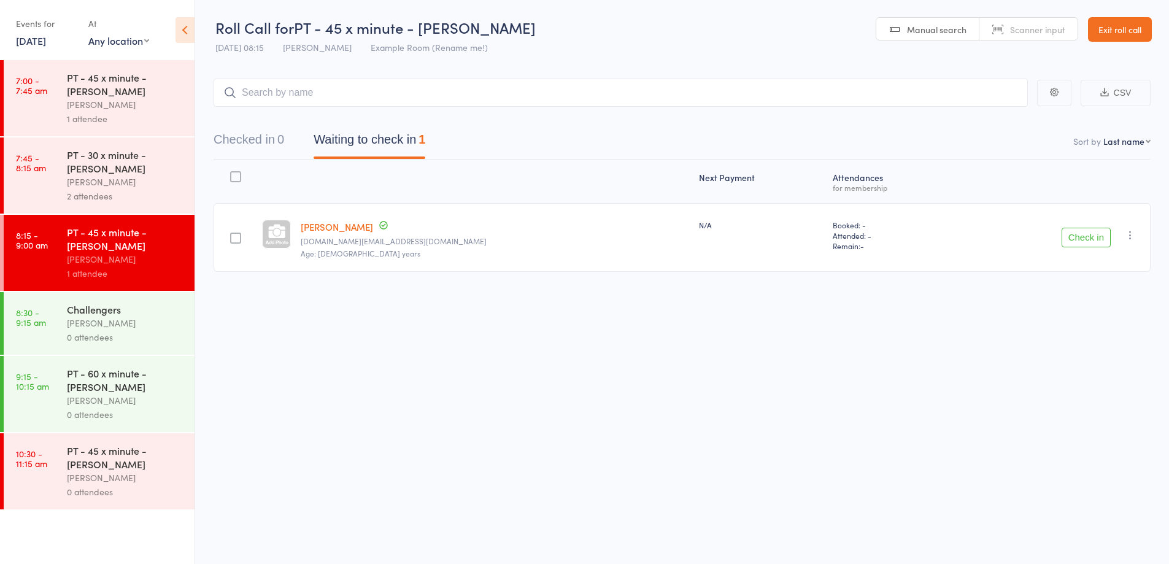
click at [1128, 232] on icon "button" at bounding box center [1131, 235] width 12 height 12
click at [1104, 359] on li "Mark absent" at bounding box center [1086, 358] width 101 height 17
click at [160, 390] on div "PT - 60 x minute - [PERSON_NAME]" at bounding box center [125, 379] width 117 height 27
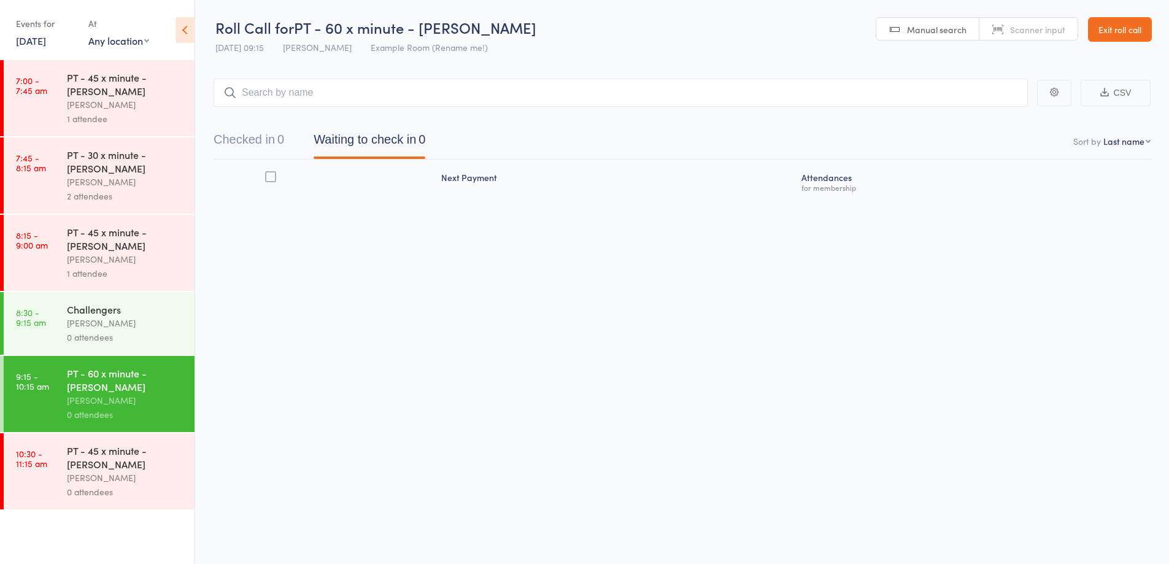
click at [573, 96] on input "search" at bounding box center [621, 93] width 815 height 28
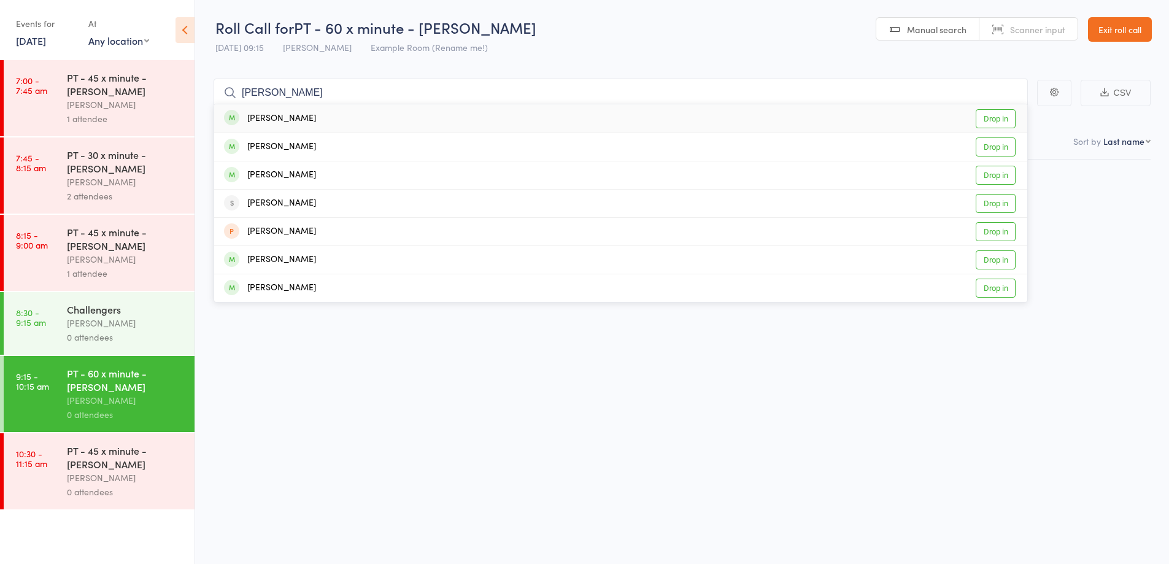
type input "[PERSON_NAME]"
click at [355, 128] on div "[PERSON_NAME] Drop in" at bounding box center [620, 118] width 813 height 28
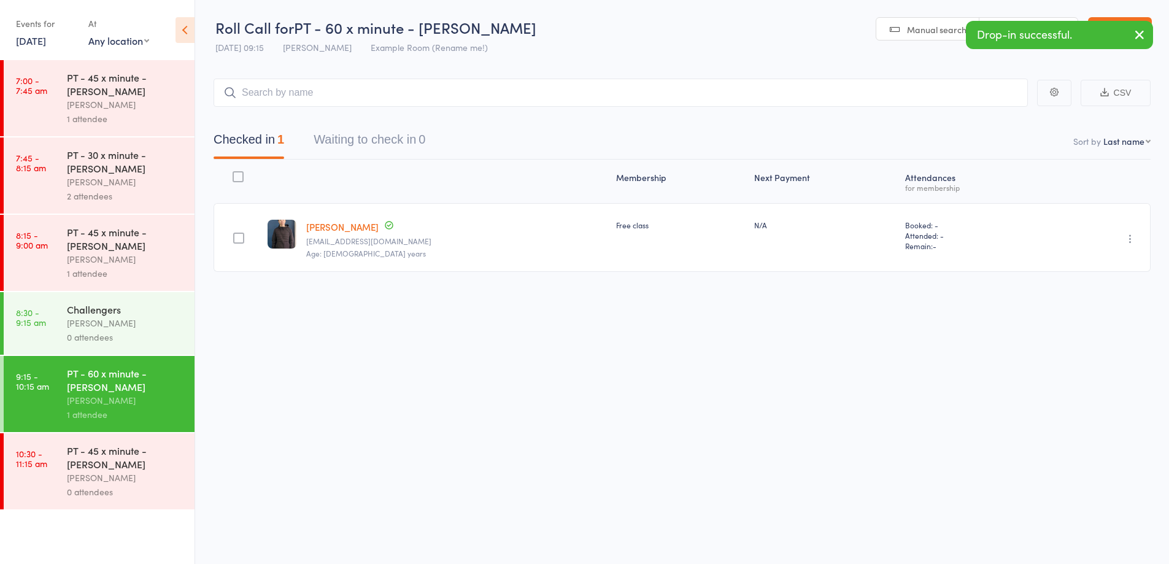
click at [1133, 242] on icon "button" at bounding box center [1131, 239] width 12 height 12
click at [1084, 360] on li "Mark absent" at bounding box center [1086, 362] width 101 height 17
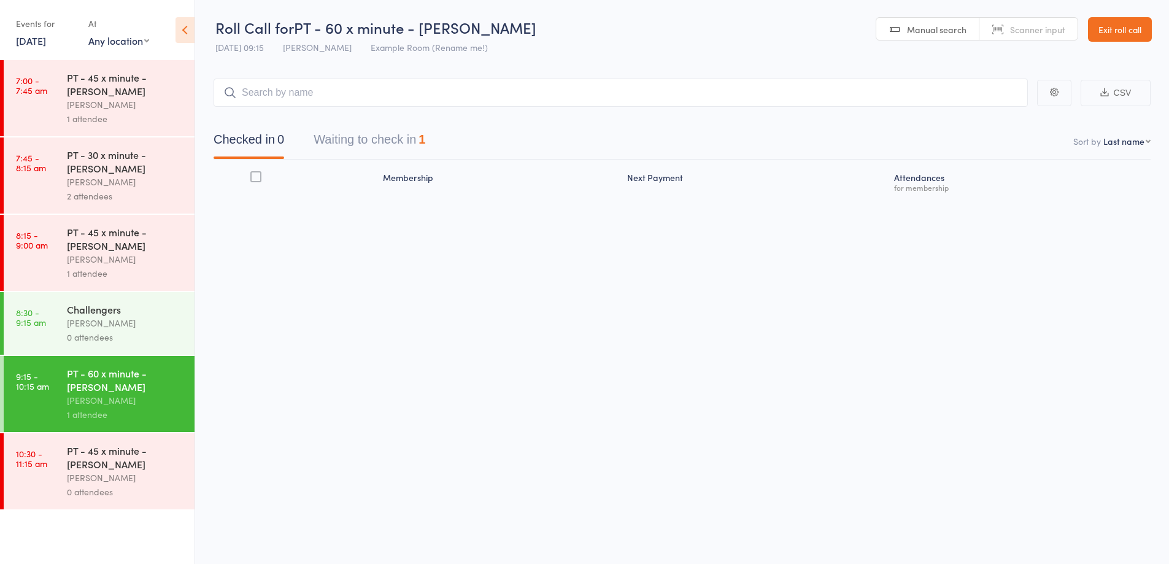
click at [1121, 23] on link "Exit roll call" at bounding box center [1120, 29] width 64 height 25
